Goal: Transaction & Acquisition: Book appointment/travel/reservation

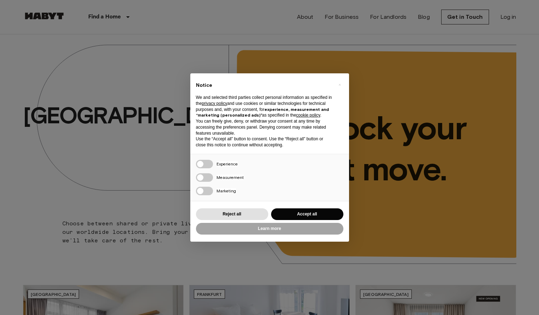
scroll to position [194, 0]
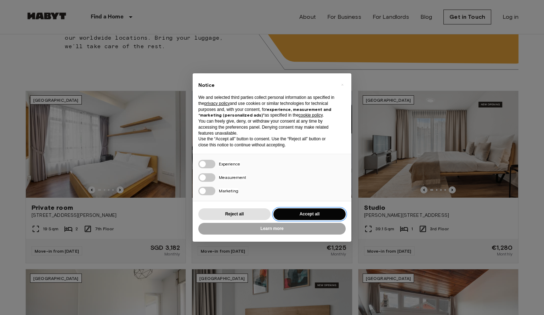
click at [318, 212] on button "Accept all" at bounding box center [310, 214] width 72 height 12
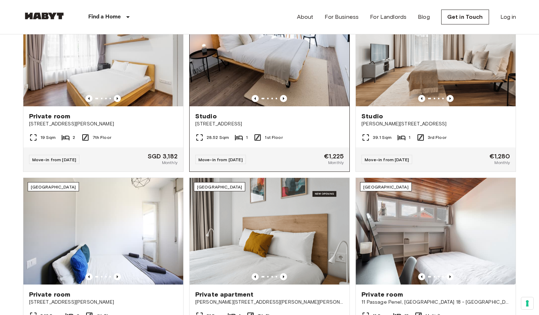
scroll to position [371, 0]
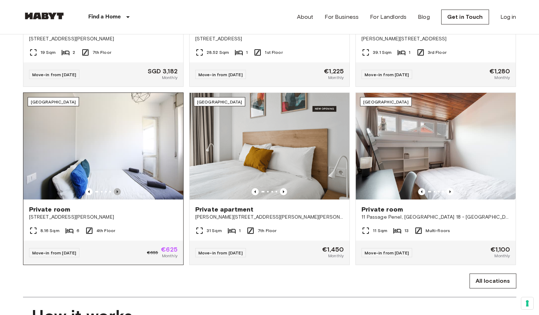
click at [120, 195] on icon "Previous image" at bounding box center [117, 191] width 7 height 7
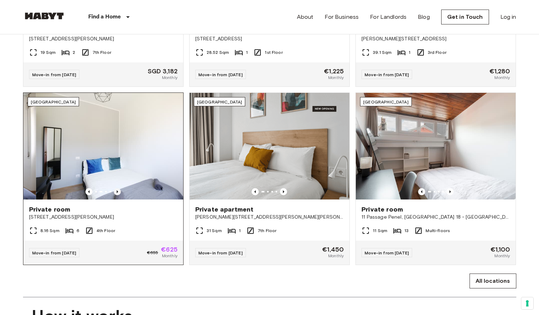
click at [120, 195] on icon "Previous image" at bounding box center [117, 191] width 7 height 7
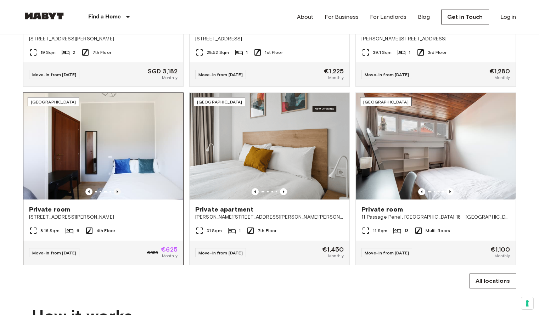
click at [120, 195] on icon "Previous image" at bounding box center [117, 191] width 7 height 7
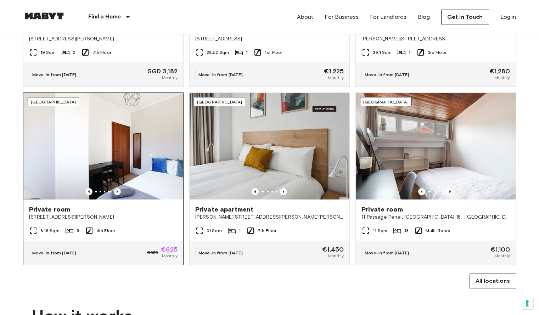
click at [120, 195] on icon "Previous image" at bounding box center [117, 191] width 7 height 7
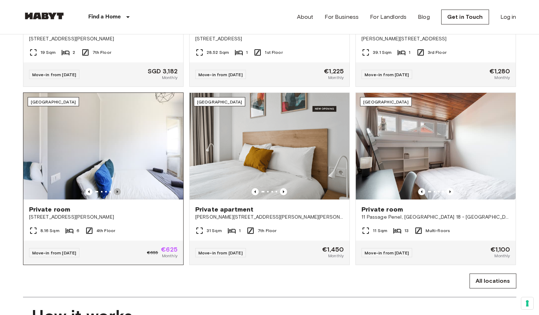
click at [120, 195] on icon "Previous image" at bounding box center [117, 191] width 7 height 7
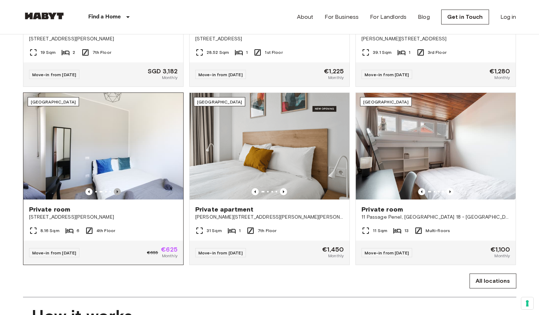
click at [120, 195] on icon "Previous image" at bounding box center [117, 191] width 7 height 7
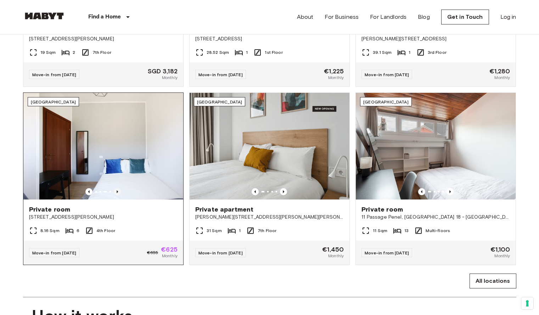
click at [120, 195] on icon "Previous image" at bounding box center [117, 191] width 7 height 7
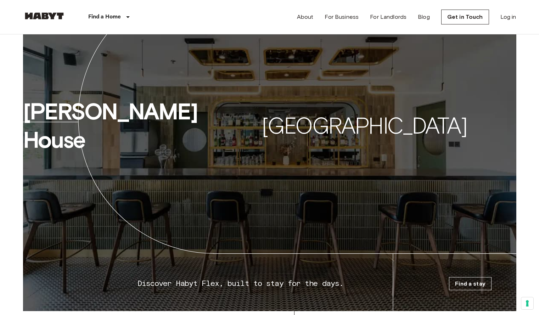
scroll to position [1104, 0]
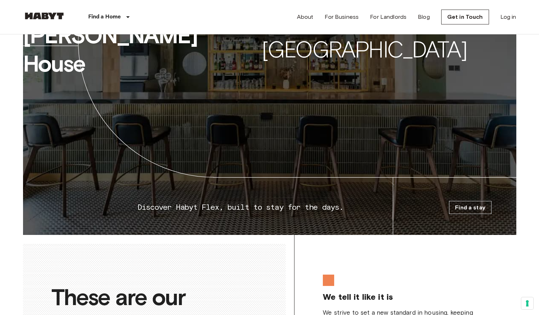
click at [472, 214] on link "Find a stay" at bounding box center [470, 207] width 43 height 13
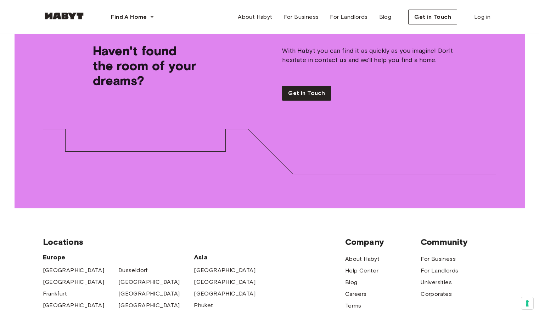
scroll to position [4404, 0]
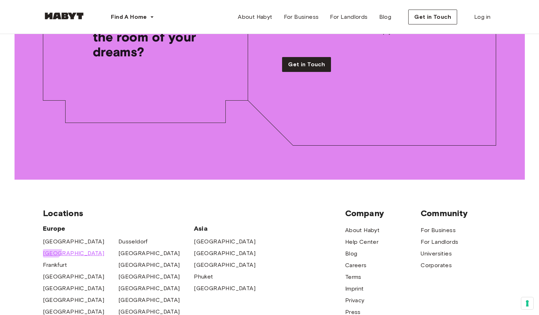
click at [50, 249] on span "[GEOGRAPHIC_DATA]" at bounding box center [74, 253] width 62 height 9
click at [61, 237] on span "[GEOGRAPHIC_DATA]" at bounding box center [74, 241] width 62 height 9
click at [197, 261] on span "[GEOGRAPHIC_DATA]" at bounding box center [225, 265] width 62 height 9
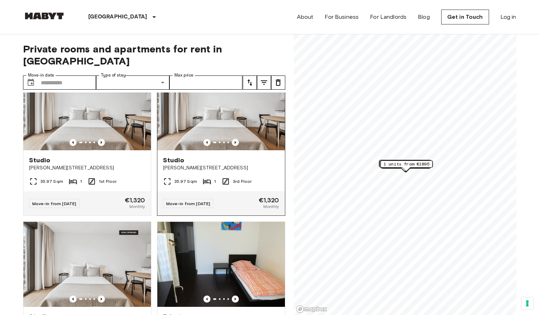
scroll to position [190, 0]
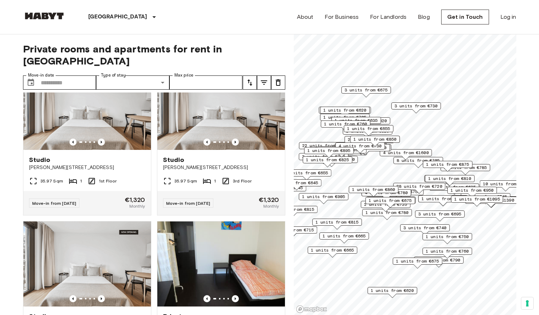
click at [398, 213] on span "1 units from €780" at bounding box center [386, 212] width 43 height 6
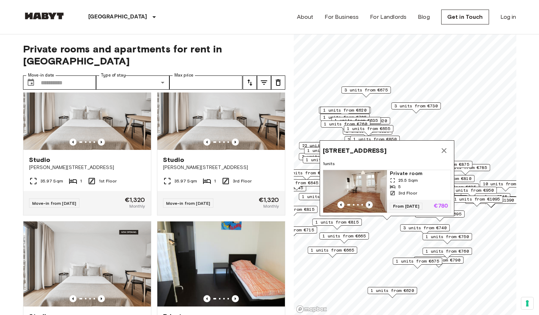
click at [370, 201] on icon "Previous image" at bounding box center [369, 204] width 7 height 7
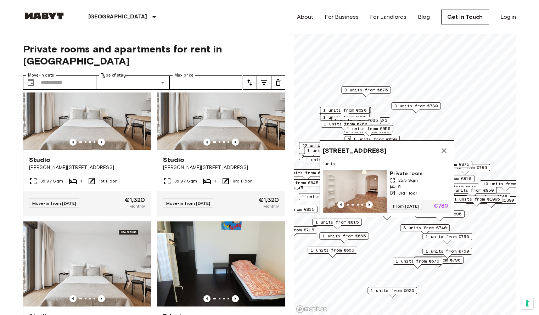
click at [370, 201] on icon "Previous image" at bounding box center [369, 204] width 7 height 7
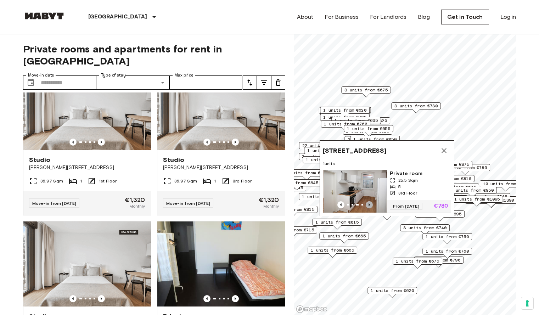
click at [370, 201] on icon "Previous image" at bounding box center [369, 204] width 7 height 7
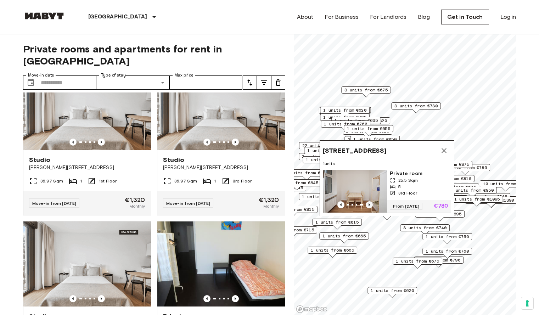
click at [370, 201] on icon "Previous image" at bounding box center [369, 204] width 7 height 7
click at [362, 146] on span "Mehringdamm 38, 10961 Berlin, GER" at bounding box center [355, 150] width 64 height 9
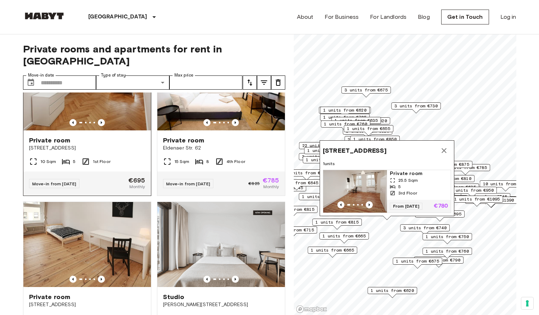
scroll to position [525, 0]
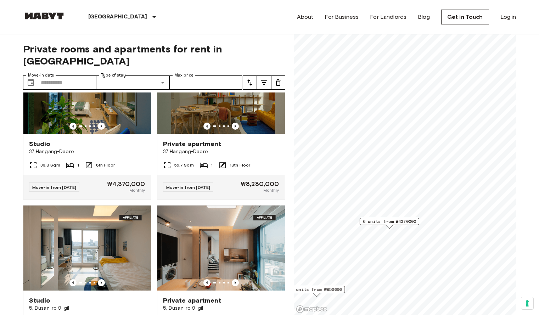
scroll to position [308, 0]
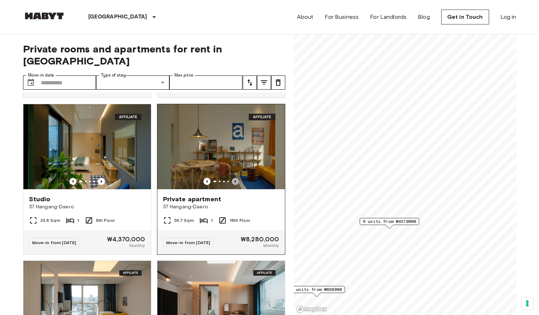
click at [232, 178] on icon "Previous image" at bounding box center [235, 181] width 7 height 7
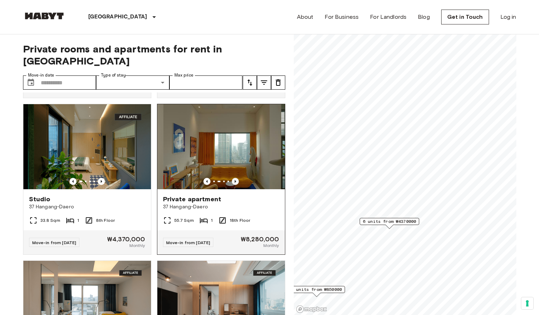
click at [232, 178] on icon "Previous image" at bounding box center [235, 181] width 7 height 7
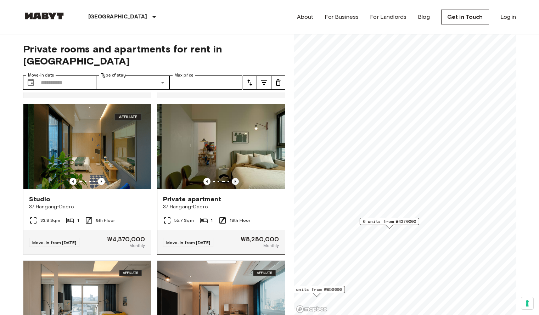
click at [233, 178] on icon "Previous image" at bounding box center [235, 181] width 7 height 7
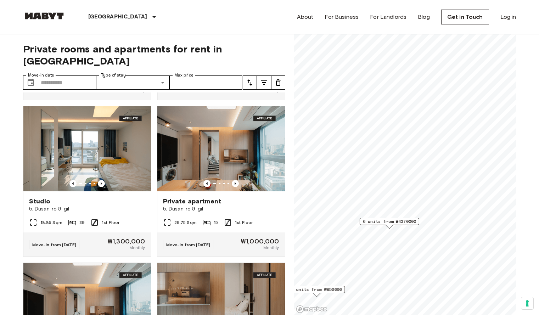
scroll to position [472, 0]
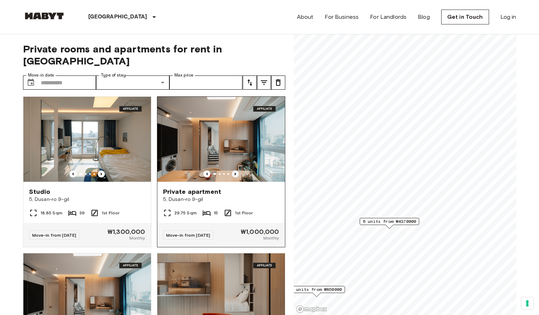
click at [233, 171] on icon "Previous image" at bounding box center [235, 173] width 7 height 7
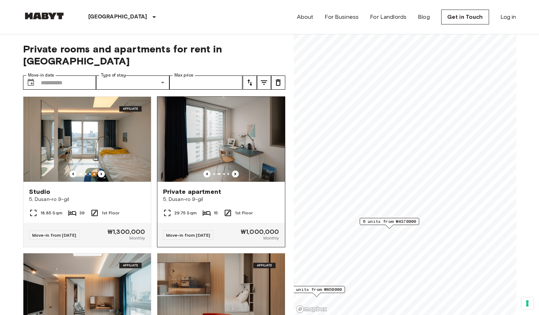
click at [233, 171] on icon "Previous image" at bounding box center [235, 173] width 7 height 7
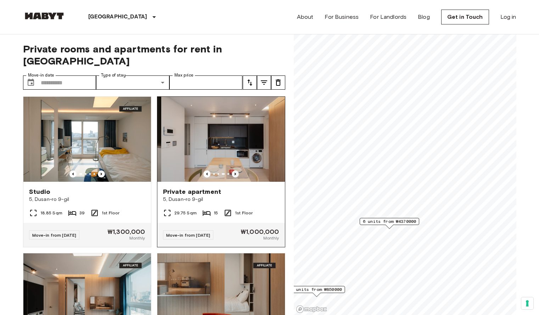
click at [233, 171] on icon "Previous image" at bounding box center [235, 173] width 7 height 7
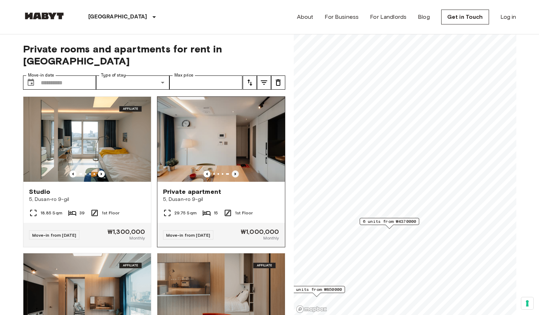
click at [233, 171] on icon "Previous image" at bounding box center [235, 173] width 7 height 7
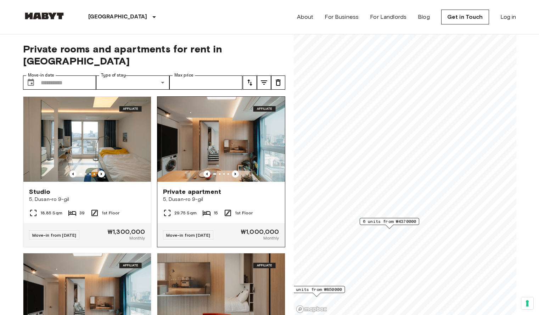
click at [225, 183] on div "Private apartment 5, Dusan-ro 9-gil" at bounding box center [221, 195] width 128 height 27
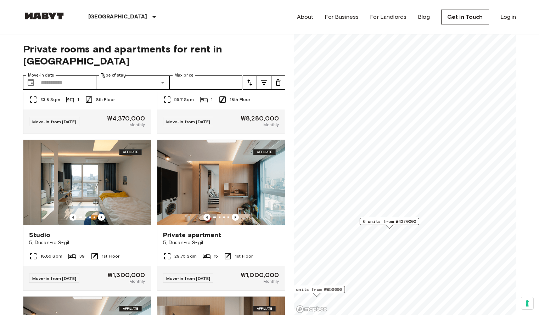
scroll to position [0, 0]
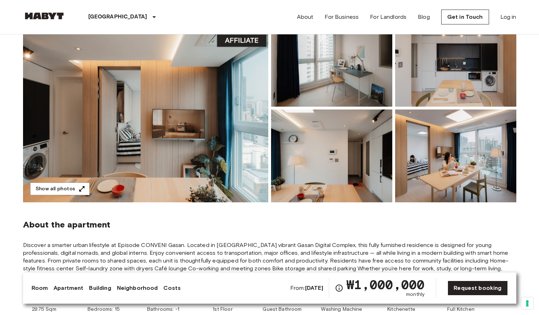
scroll to position [78, 0]
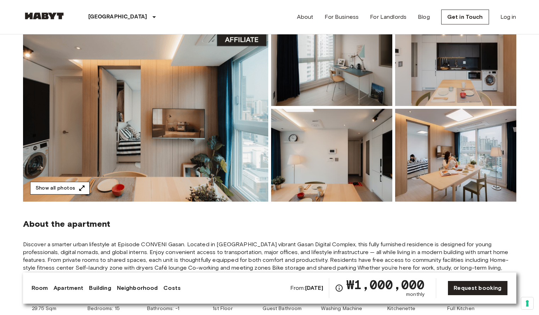
click at [70, 182] on button "Show all photos" at bounding box center [60, 188] width 60 height 13
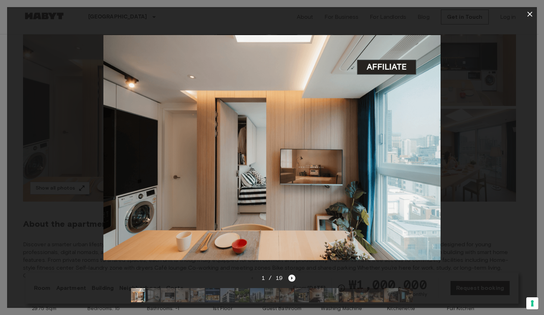
click at [291, 275] on icon "Next image" at bounding box center [291, 278] width 7 height 7
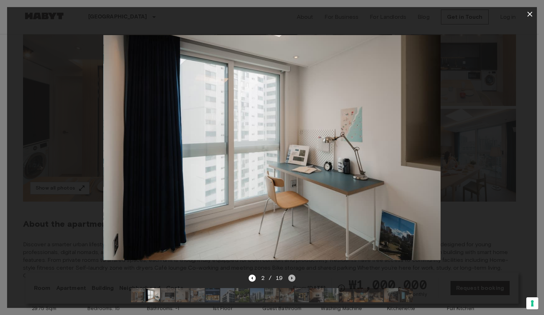
click at [291, 275] on icon "Next image" at bounding box center [291, 278] width 7 height 7
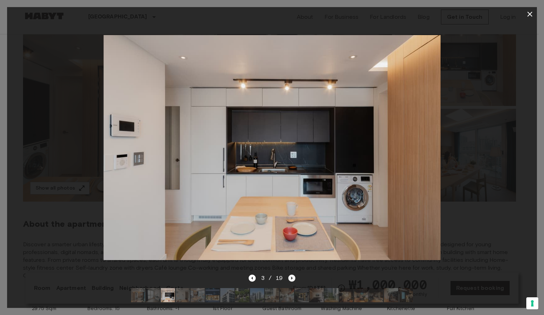
click at [291, 275] on icon "Next image" at bounding box center [291, 278] width 7 height 7
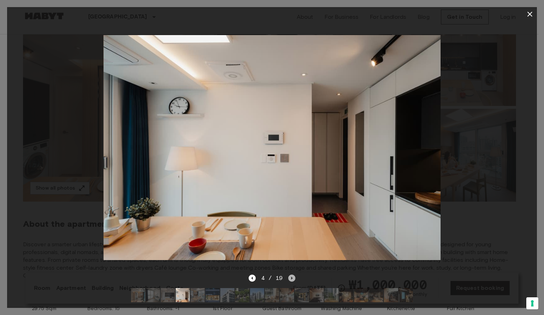
click at [291, 275] on icon "Next image" at bounding box center [291, 278] width 7 height 7
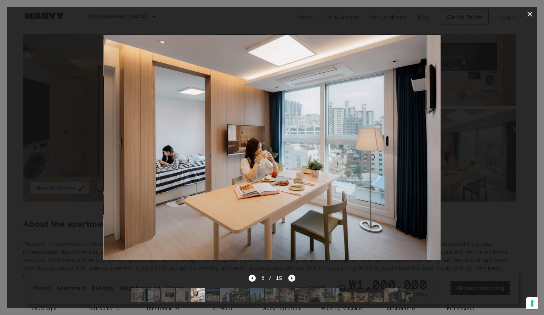
click at [291, 275] on icon "Next image" at bounding box center [291, 278] width 7 height 7
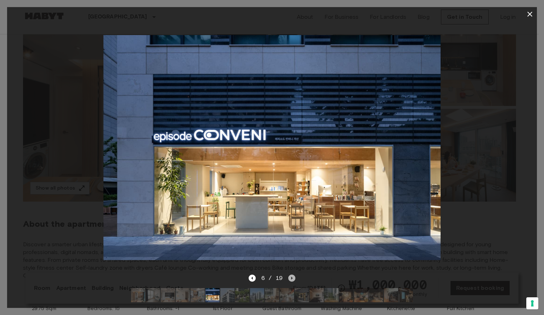
click at [291, 275] on icon "Next image" at bounding box center [291, 278] width 7 height 7
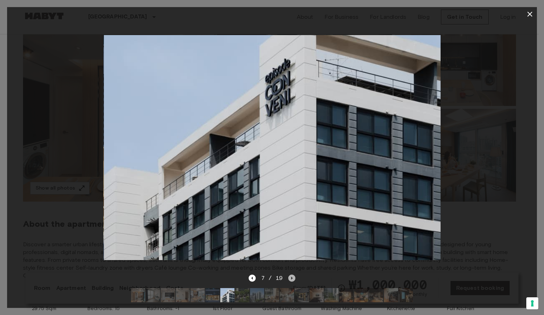
click at [291, 275] on icon "Next image" at bounding box center [291, 278] width 7 height 7
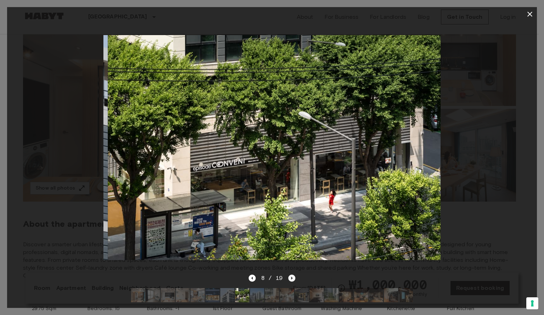
click at [291, 275] on icon "Next image" at bounding box center [291, 278] width 7 height 7
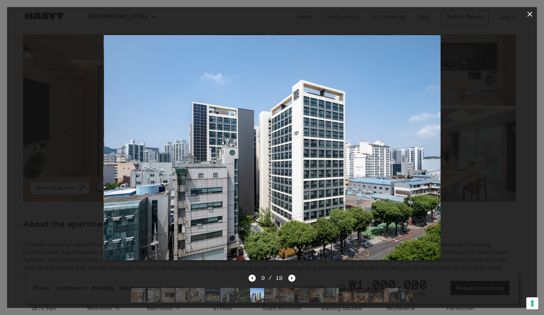
click at [457, 260] on div at bounding box center [272, 147] width 530 height 253
click at [534, 14] on icon "button" at bounding box center [530, 14] width 9 height 9
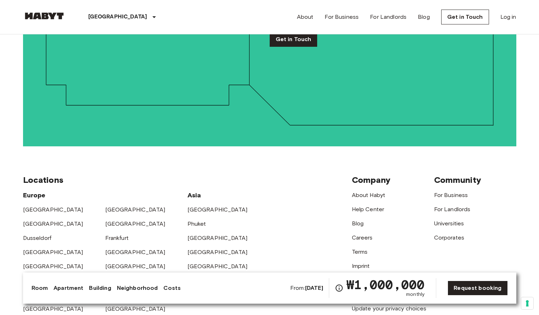
scroll to position [1661, 0]
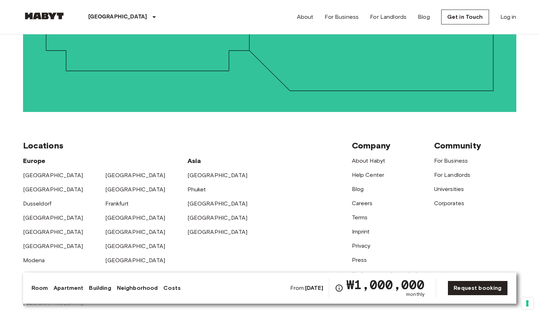
click at [24, 271] on link "[GEOGRAPHIC_DATA]" at bounding box center [53, 274] width 60 height 7
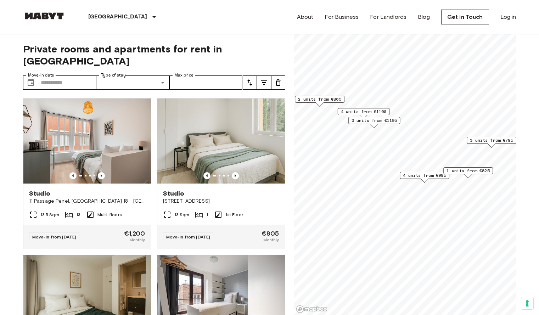
click at [479, 172] on span "1 units from €825" at bounding box center [467, 171] width 43 height 6
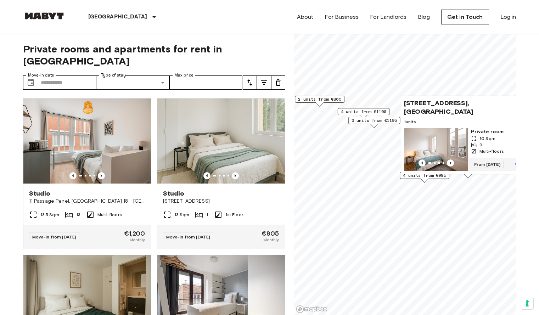
click at [455, 159] on div "Map marker" at bounding box center [436, 162] width 64 height 7
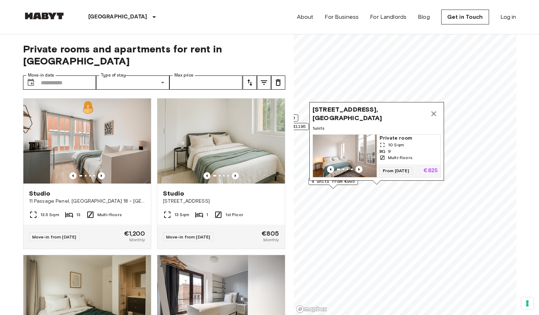
click at [433, 111] on icon "Map marker" at bounding box center [433, 113] width 9 height 9
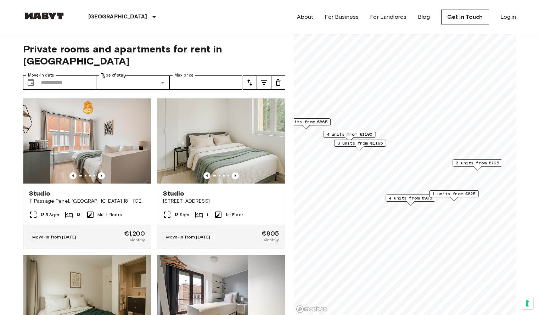
click at [466, 196] on span "1 units from €825" at bounding box center [453, 194] width 43 height 6
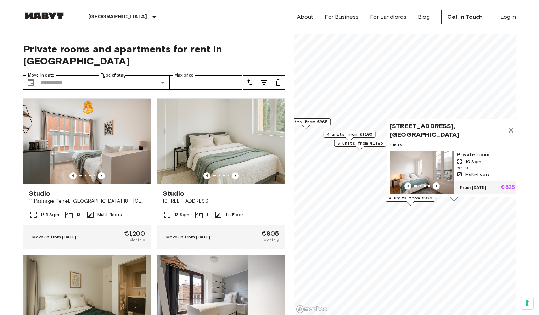
click at [510, 128] on icon "Map marker" at bounding box center [510, 130] width 5 height 5
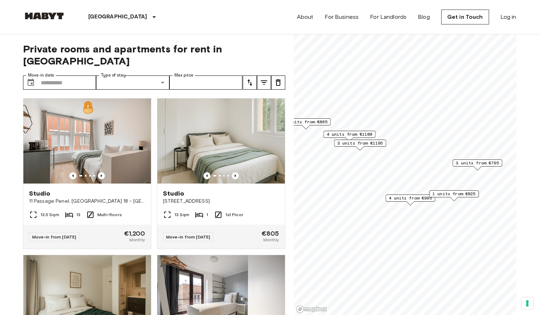
click at [418, 201] on span "4 units from €995" at bounding box center [410, 198] width 43 height 6
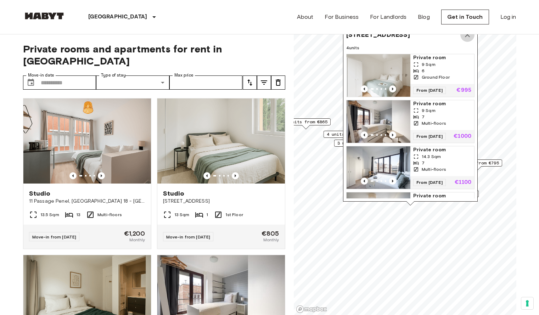
click at [466, 35] on icon "Map marker" at bounding box center [467, 34] width 5 height 5
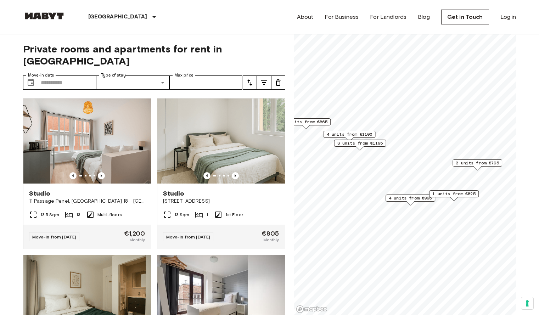
click at [409, 198] on span "4 units from €995" at bounding box center [410, 198] width 43 height 6
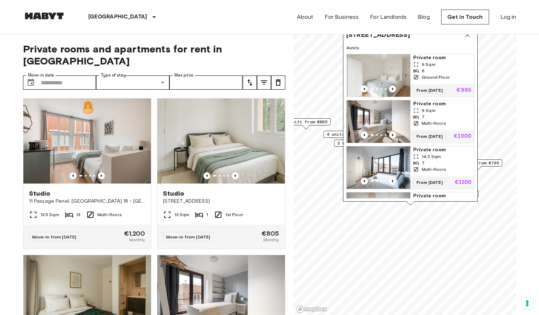
click at [435, 66] on div "9 Sqm" at bounding box center [442, 64] width 58 height 6
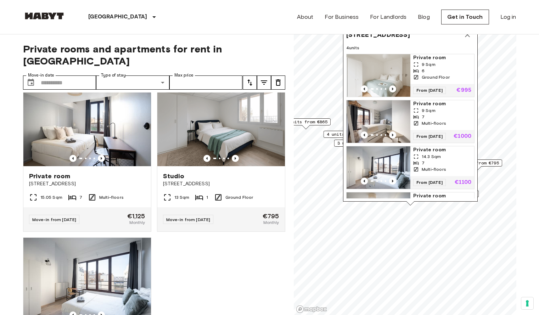
scroll to position [1226, 0]
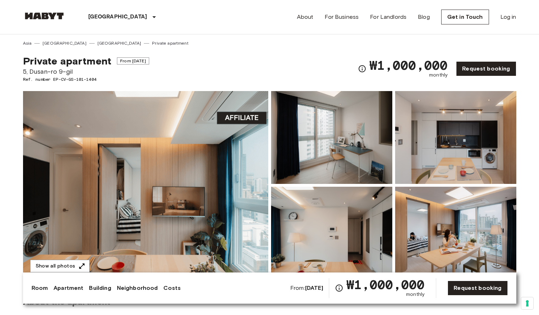
scroll to position [1661, 0]
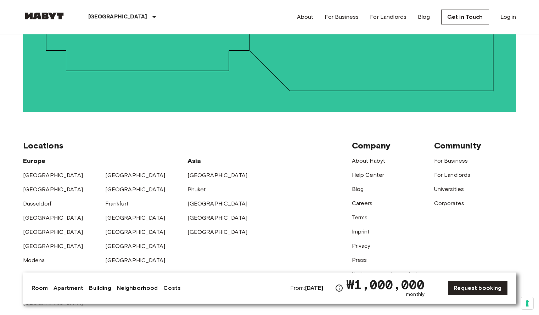
click at [123, 279] on div "[GEOGRAPHIC_DATA]" at bounding box center [146, 286] width 82 height 14
click at [126, 285] on link "[GEOGRAPHIC_DATA]" at bounding box center [135, 288] width 60 height 7
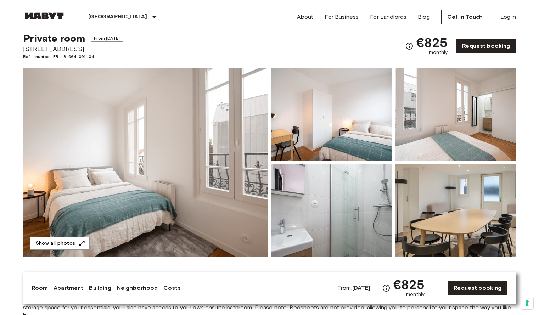
scroll to position [22, 0]
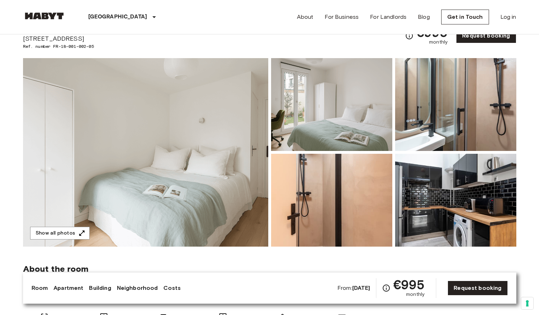
scroll to position [30, 0]
